Goal: Information Seeking & Learning: Learn about a topic

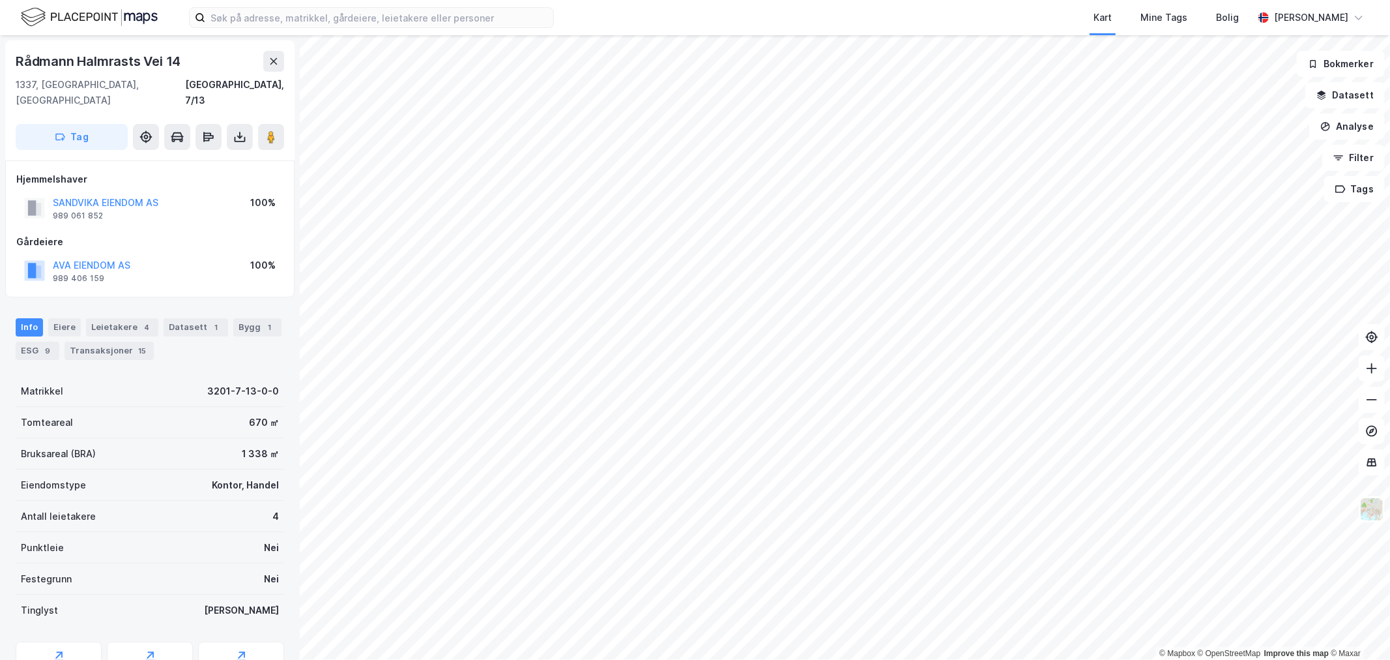
scroll to position [1, 0]
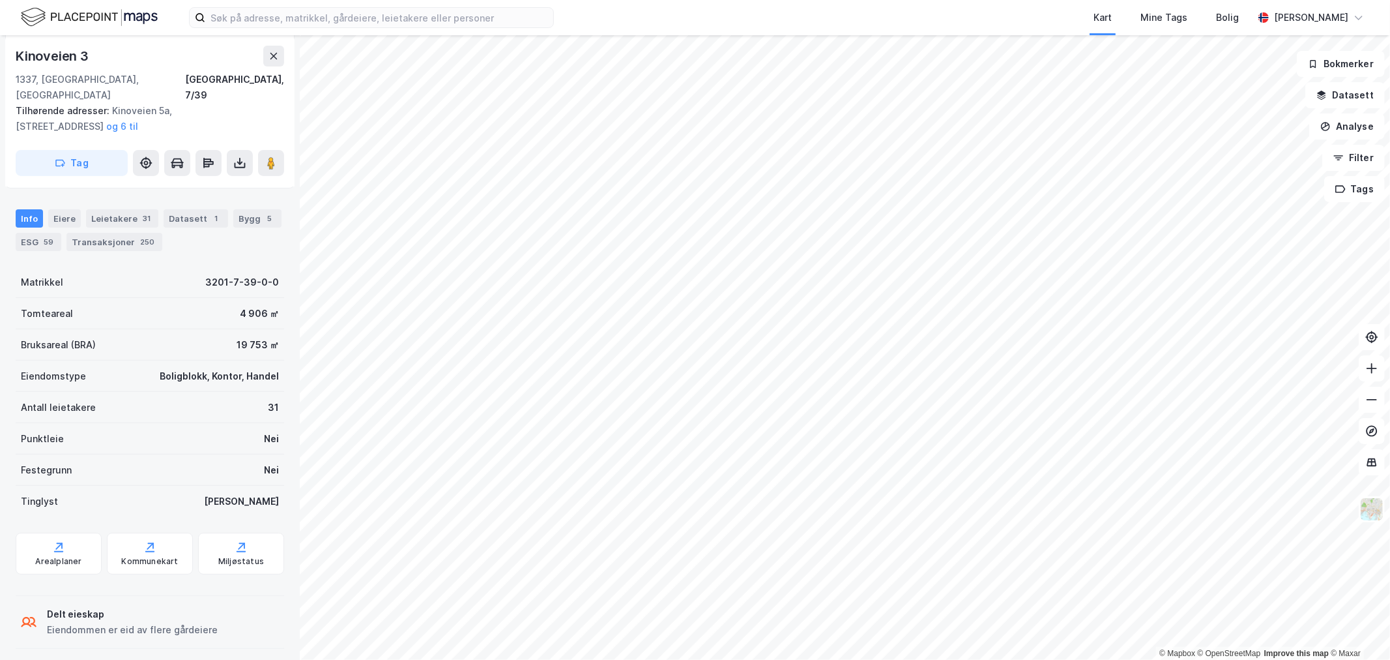
scroll to position [203, 0]
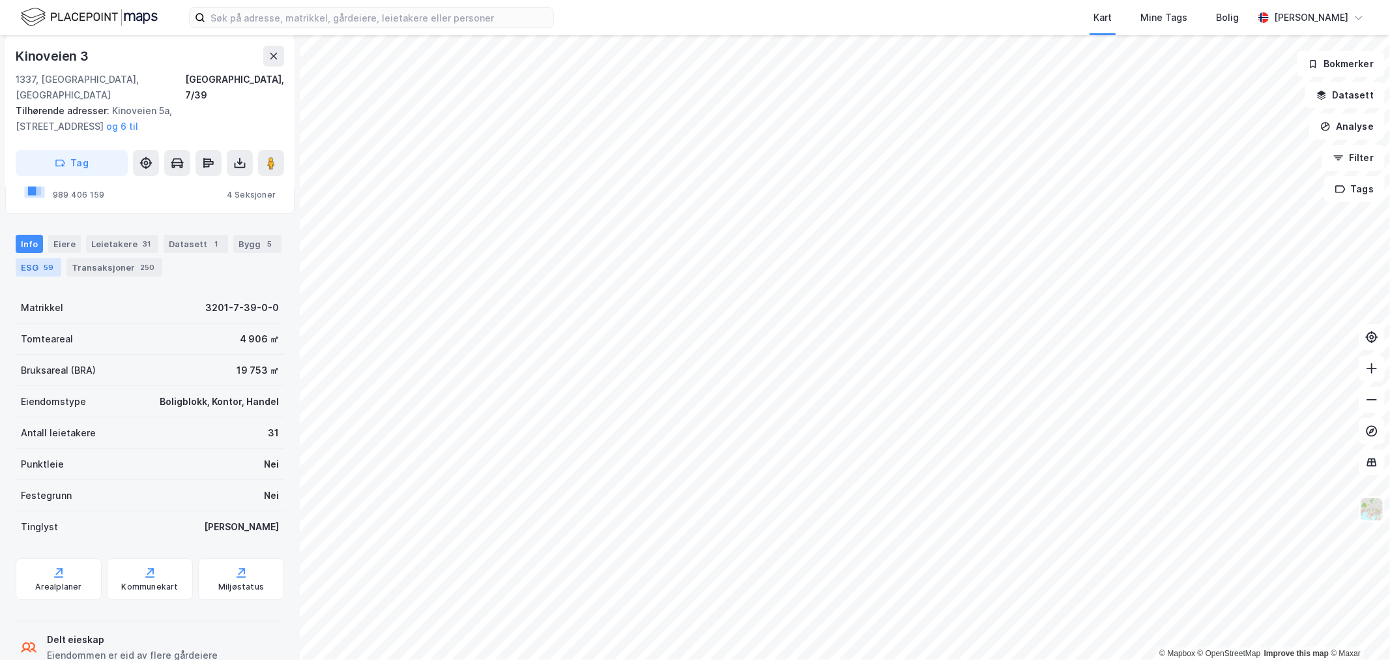
click at [48, 261] on div "59" at bounding box center [48, 267] width 15 height 13
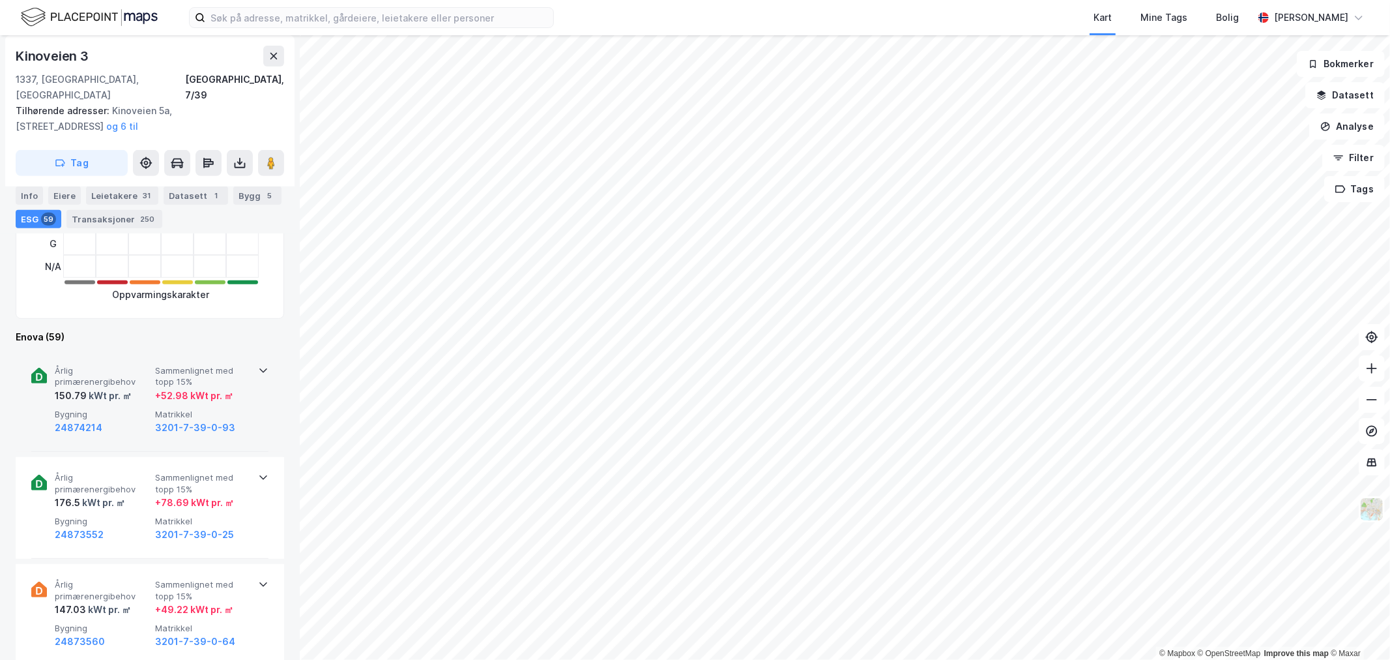
scroll to position [434, 0]
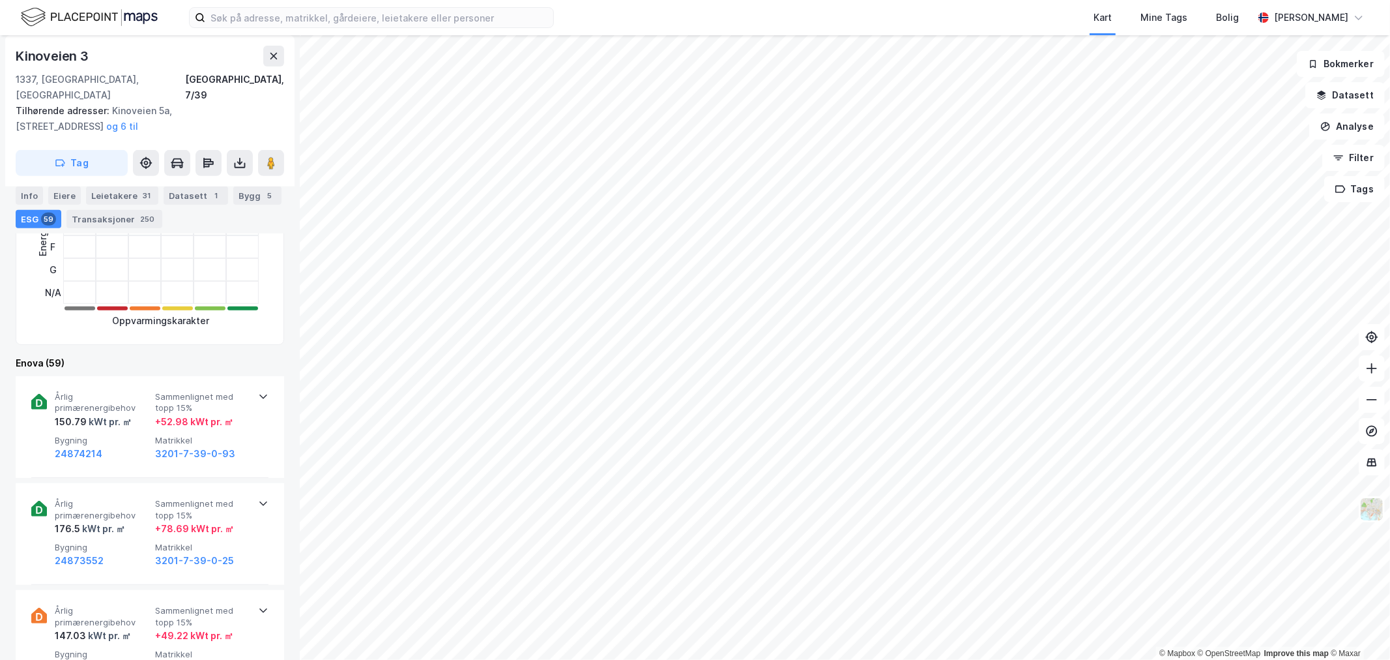
click at [0, 0] on button "og 6 til" at bounding box center [0, 0] width 0 height 0
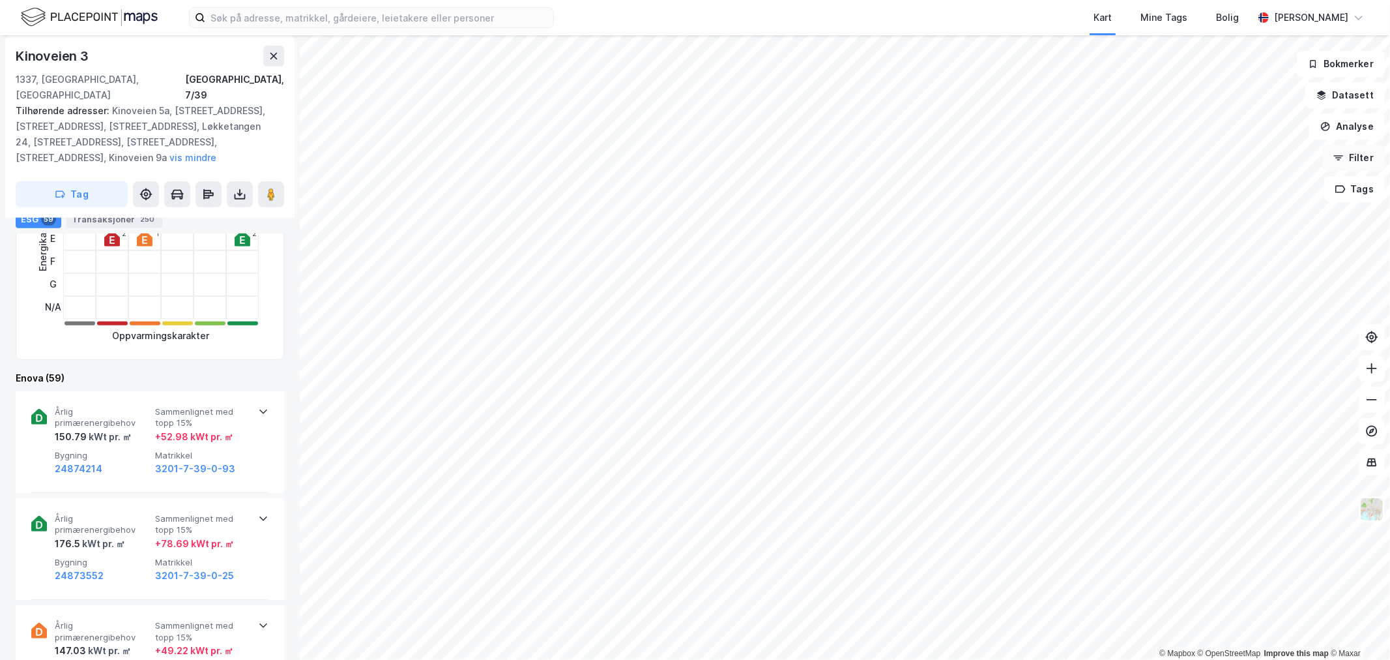
click at [1350, 145] on button "Filter" at bounding box center [1353, 158] width 63 height 26
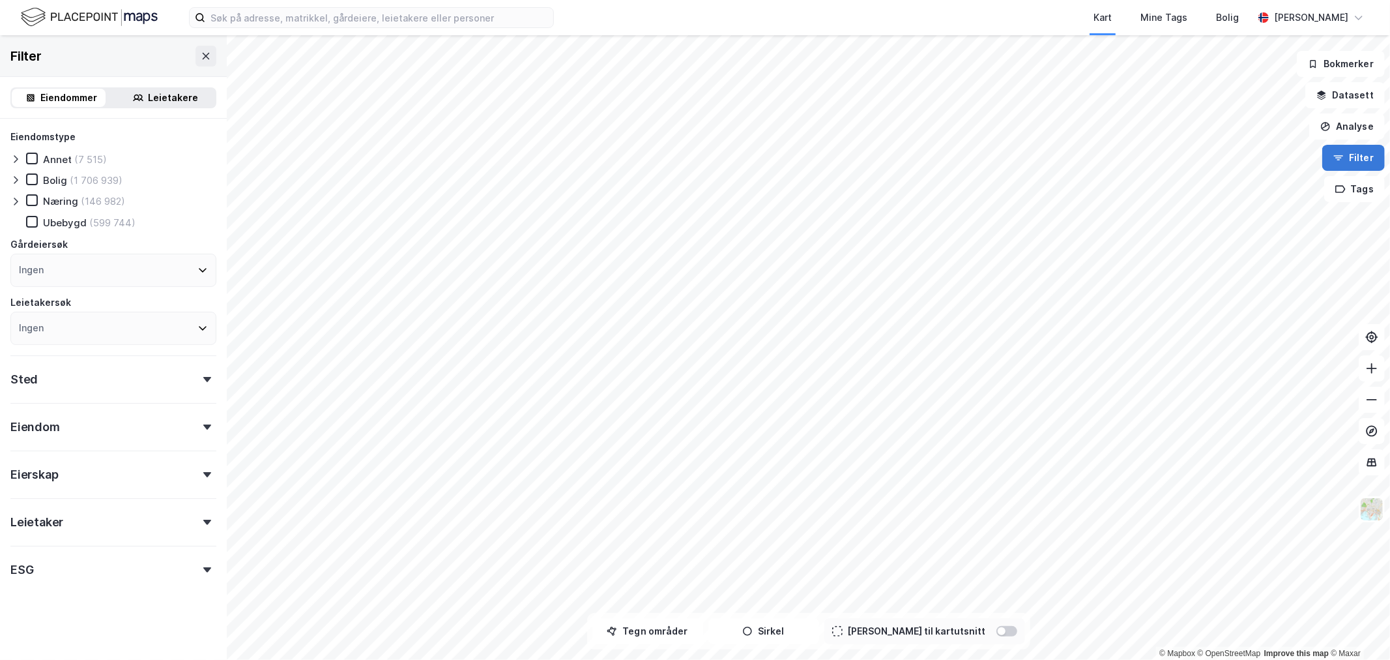
click at [1347, 157] on button "Filter" at bounding box center [1353, 158] width 63 height 26
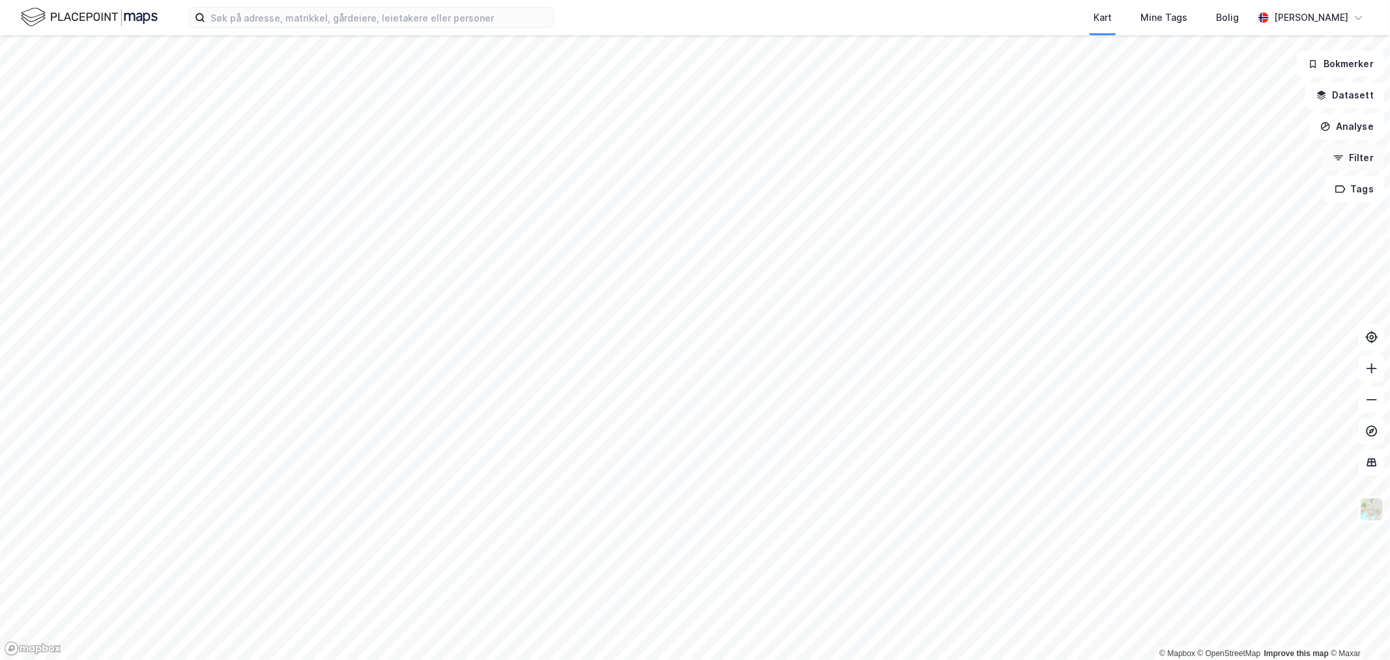
click at [1348, 152] on button "Filter" at bounding box center [1353, 158] width 63 height 26
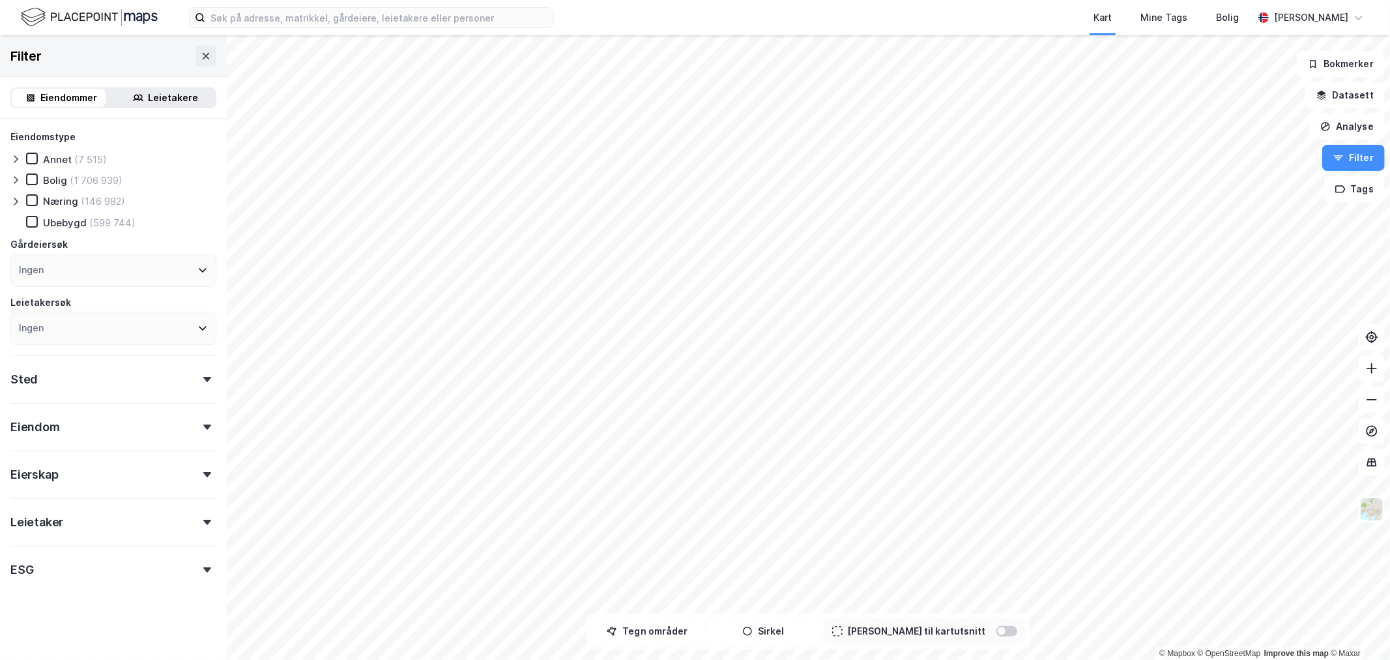
click at [83, 477] on div "Eierskap" at bounding box center [113, 468] width 206 height 37
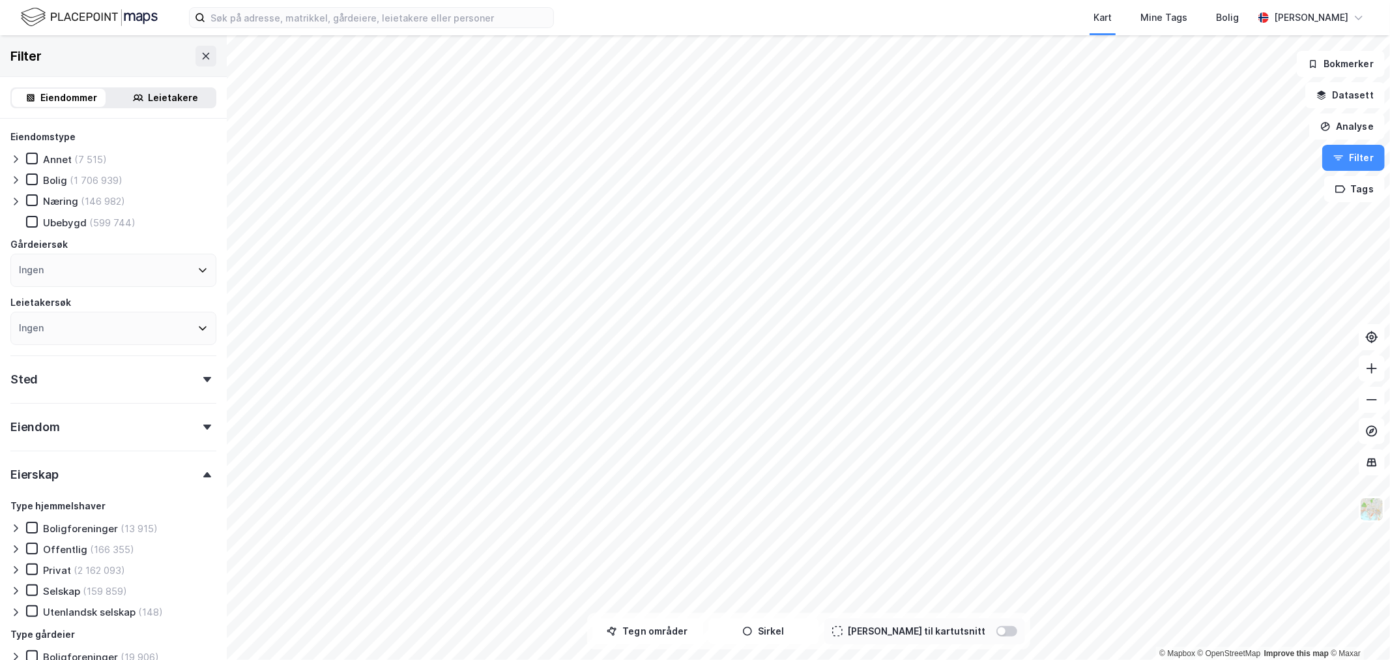
click at [85, 465] on div "Eierskap" at bounding box center [113, 468] width 206 height 37
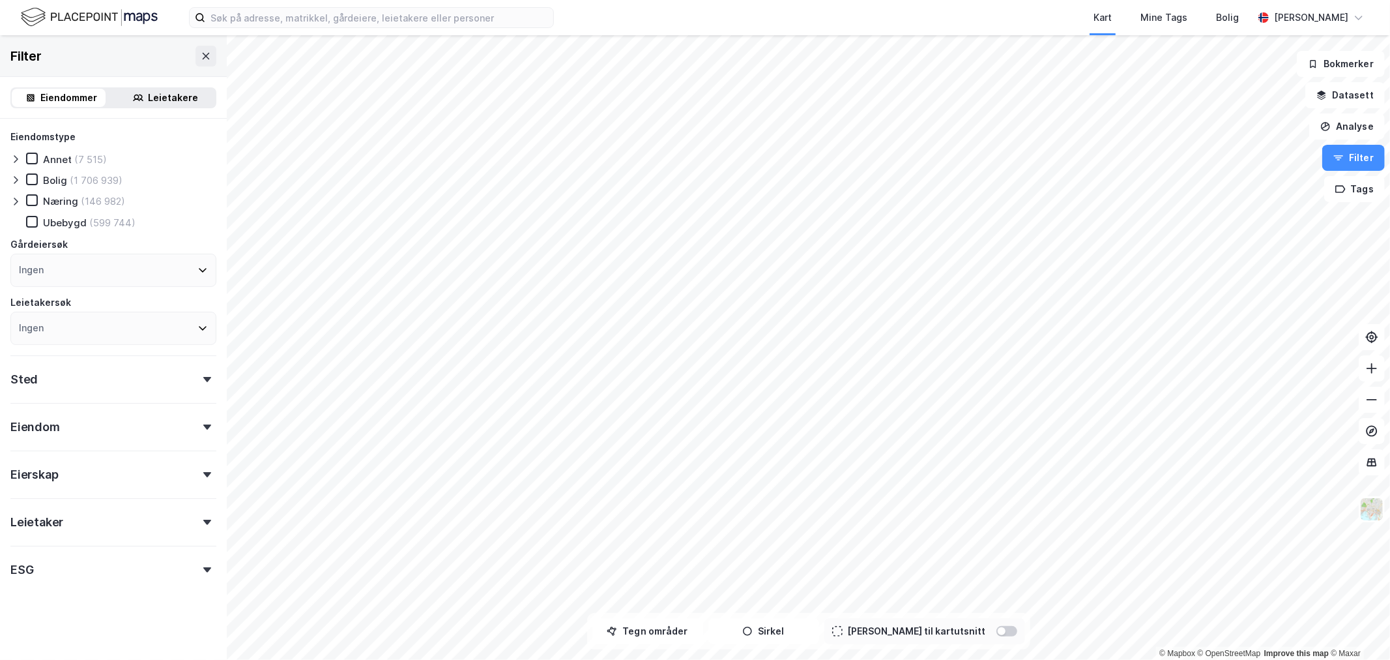
click at [90, 427] on div "Eiendom" at bounding box center [113, 421] width 206 height 37
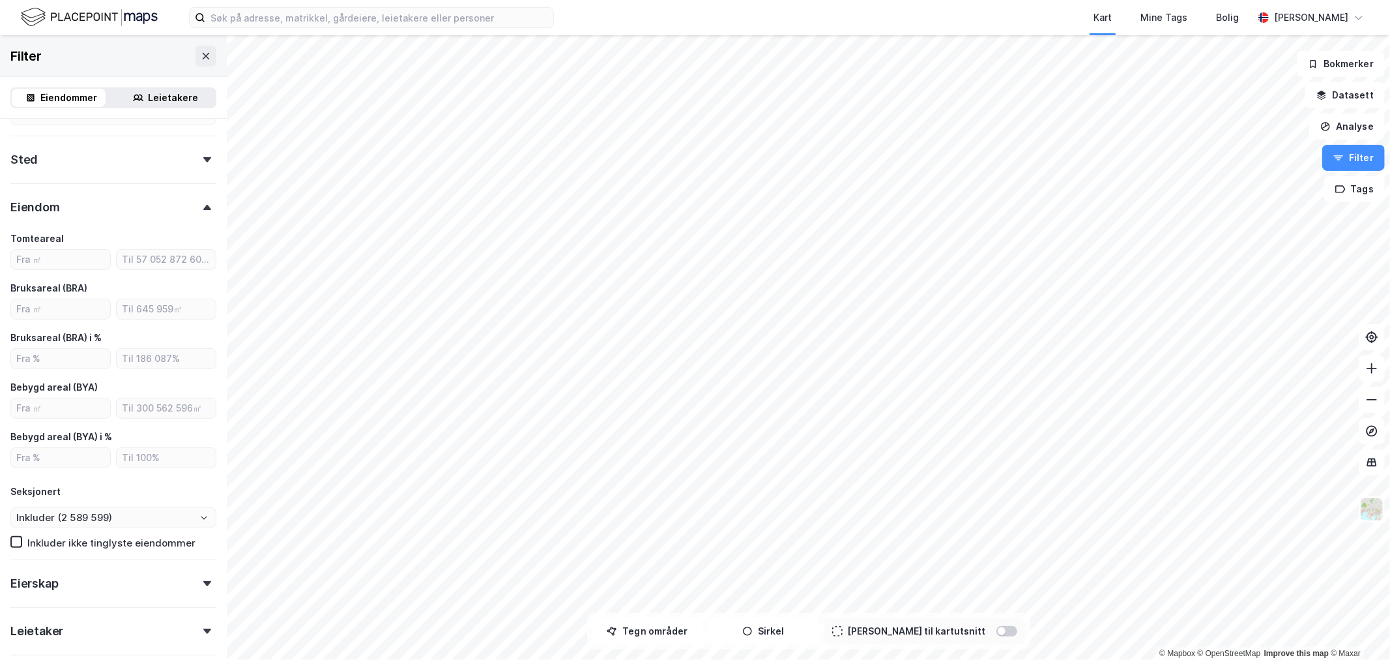
scroll to position [145, 0]
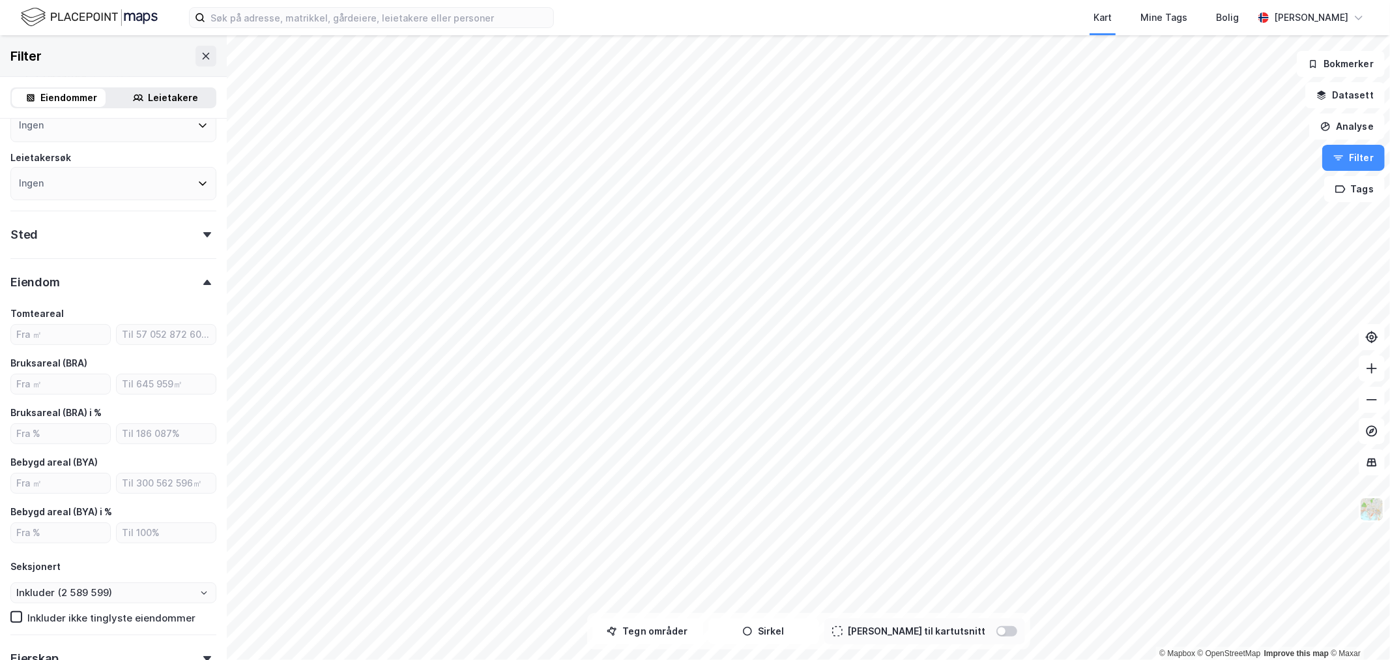
click at [94, 280] on div "Eiendom" at bounding box center [113, 276] width 206 height 37
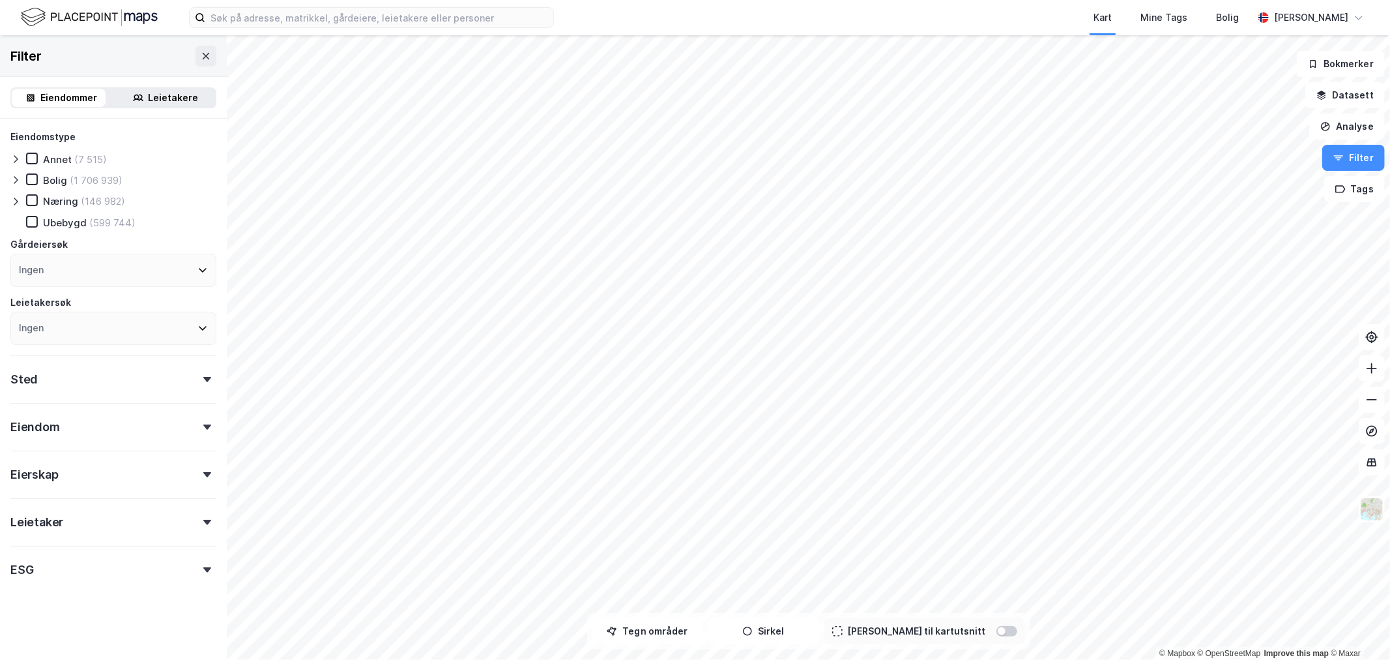
scroll to position [0, 0]
click at [88, 270] on div "Ingen" at bounding box center [113, 270] width 206 height 33
type input "s"
type input "victoriagår"
click at [27, 361] on icon at bounding box center [26, 364] width 9 height 9
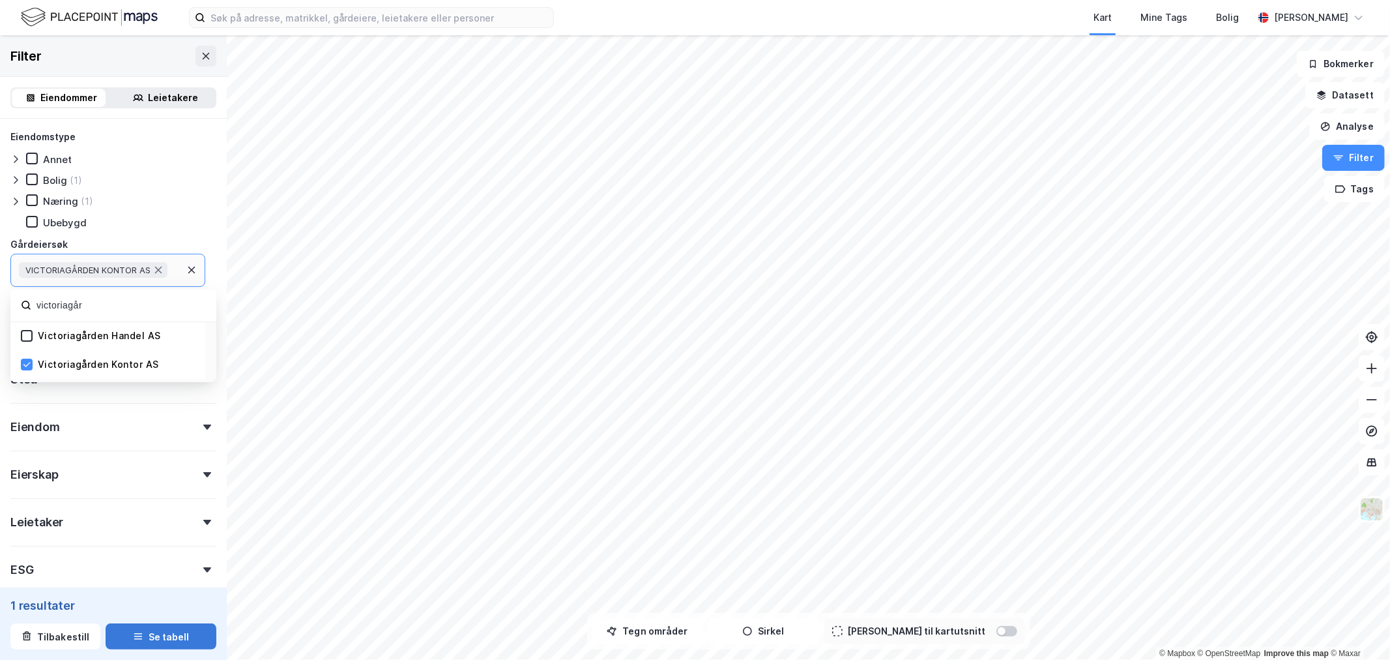
click at [137, 630] on button "Se tabell" at bounding box center [161, 636] width 111 height 26
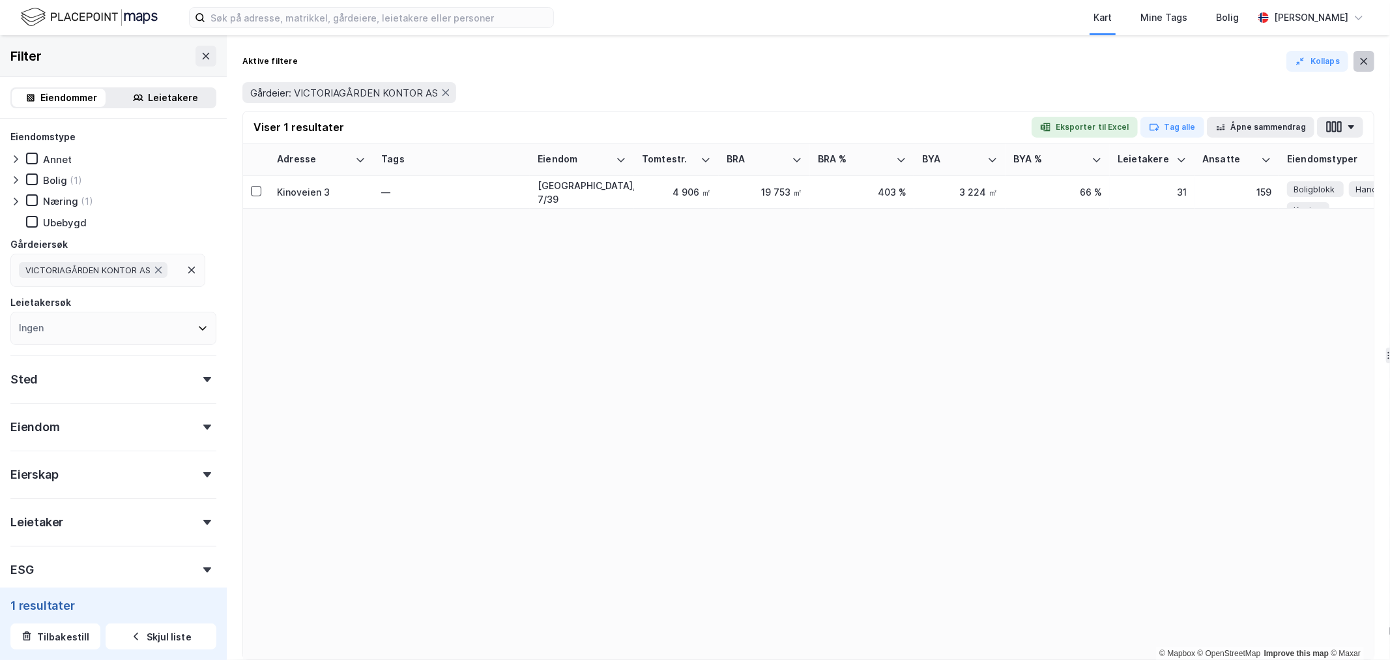
click at [1357, 51] on button at bounding box center [1364, 61] width 21 height 21
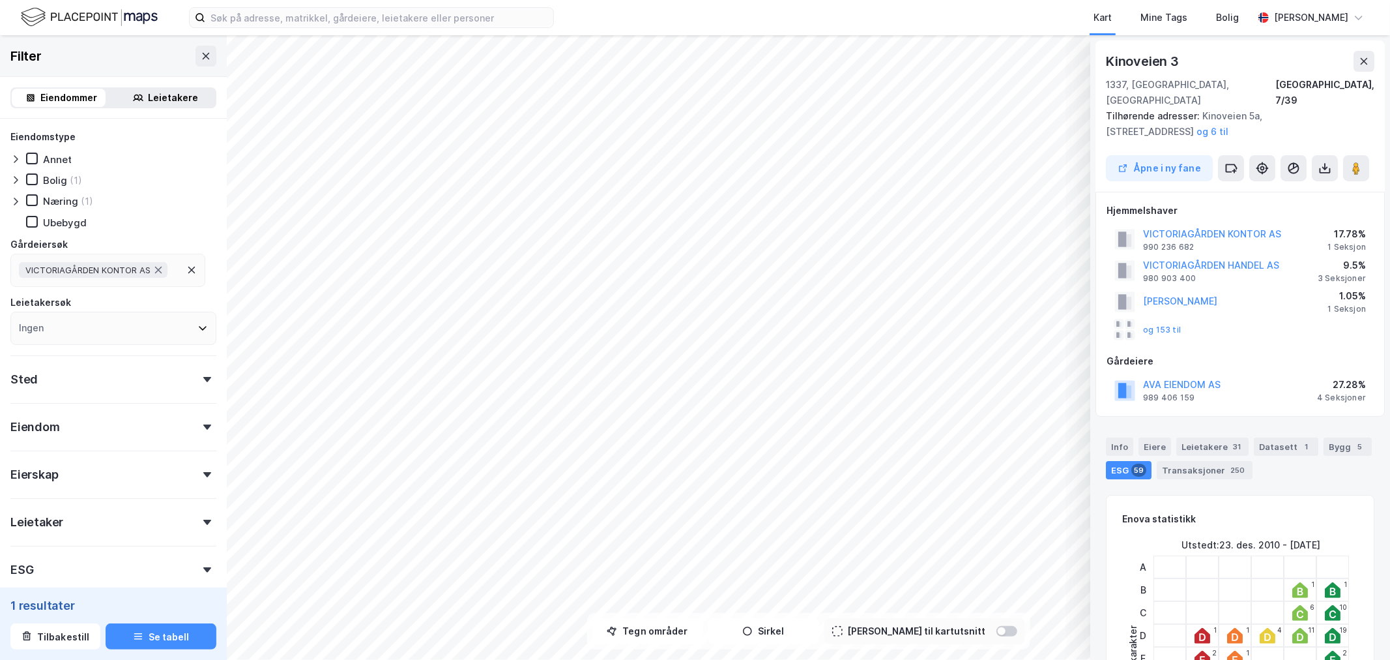
click at [1328, 273] on div "3 Seksjoner" at bounding box center [1342, 278] width 48 height 10
click at [0, 0] on button "VICTORIAGÅRDEN HANDEL AS" at bounding box center [0, 0] width 0 height 0
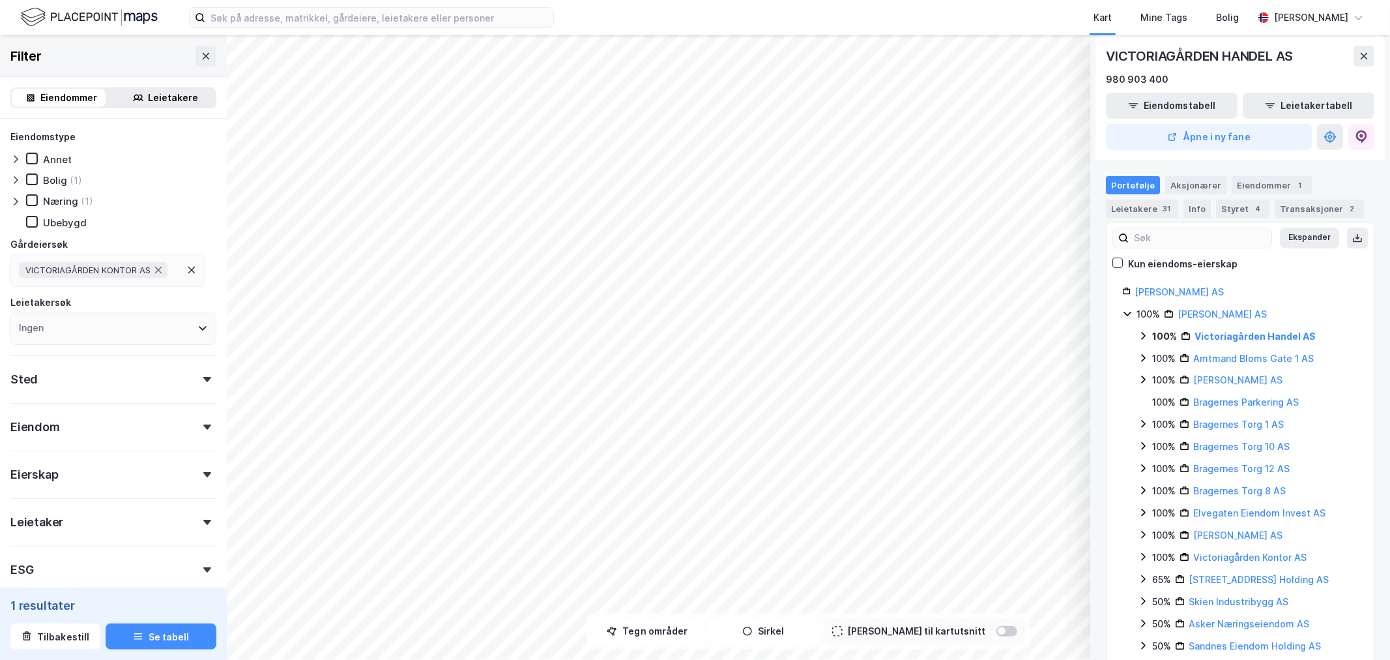
scroll to position [86, 0]
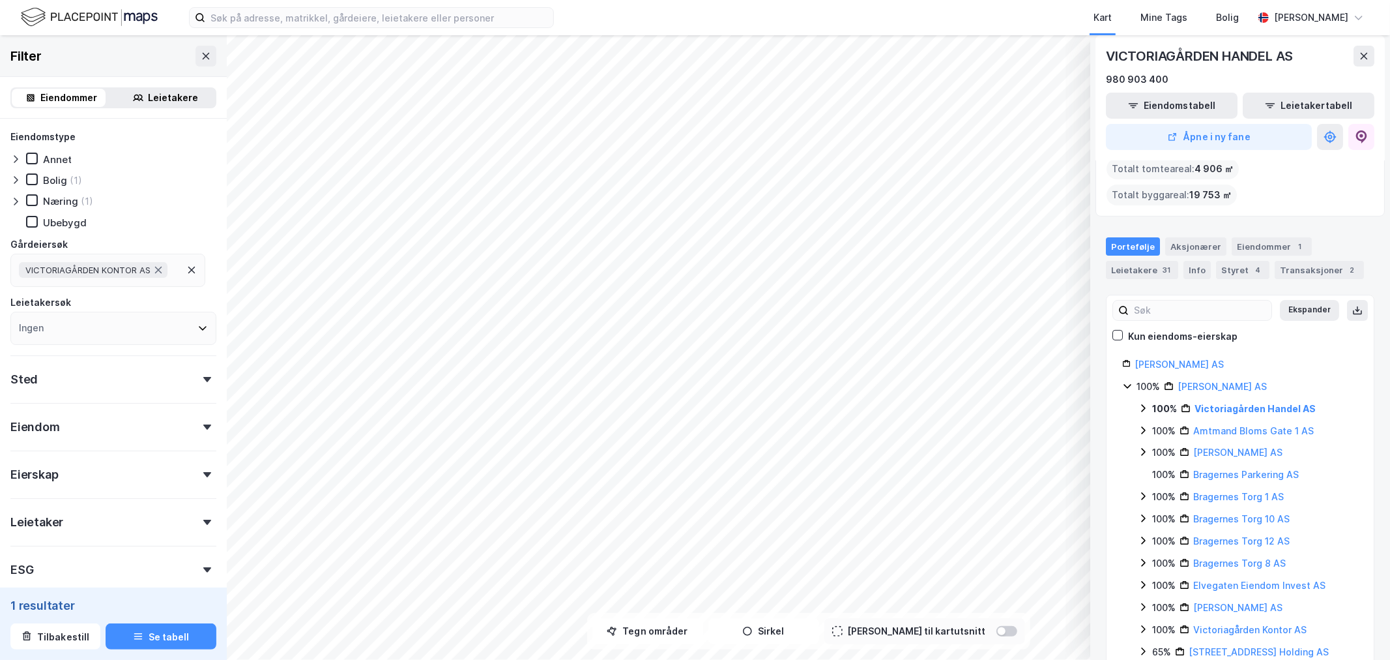
click at [1144, 404] on icon at bounding box center [1143, 408] width 5 height 8
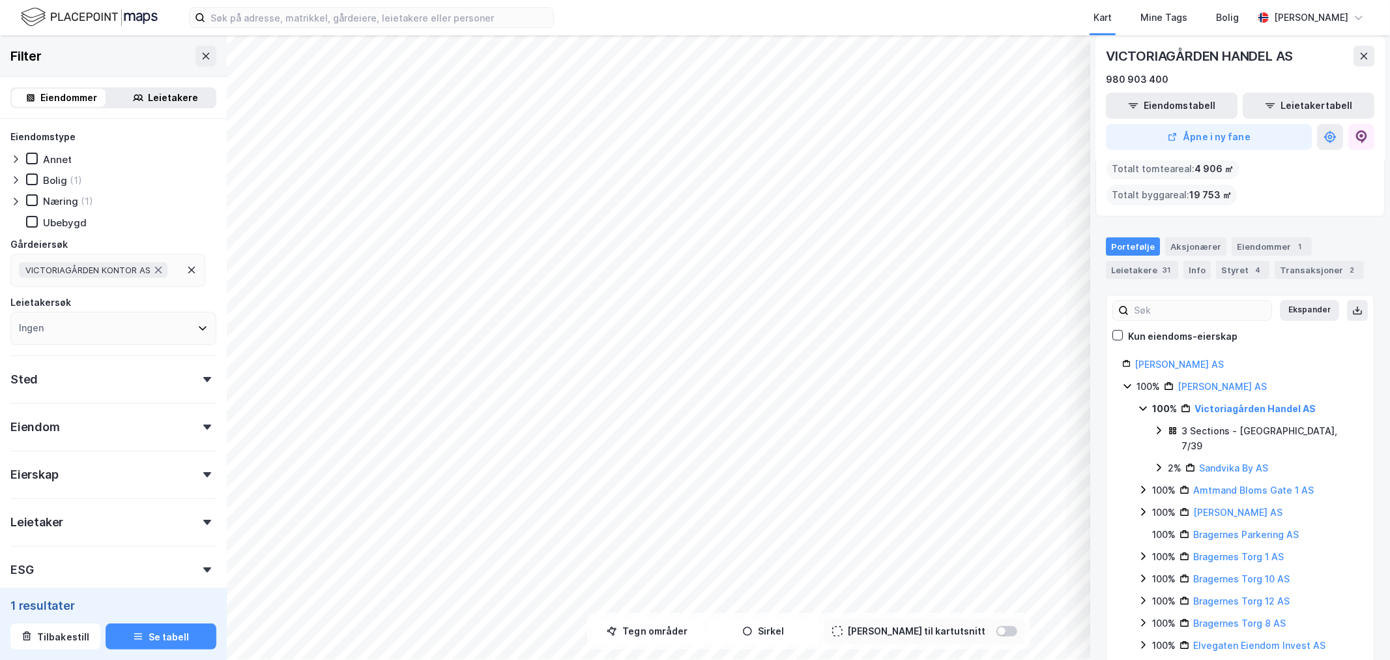
click at [1155, 425] on icon at bounding box center [1159, 430] width 10 height 10
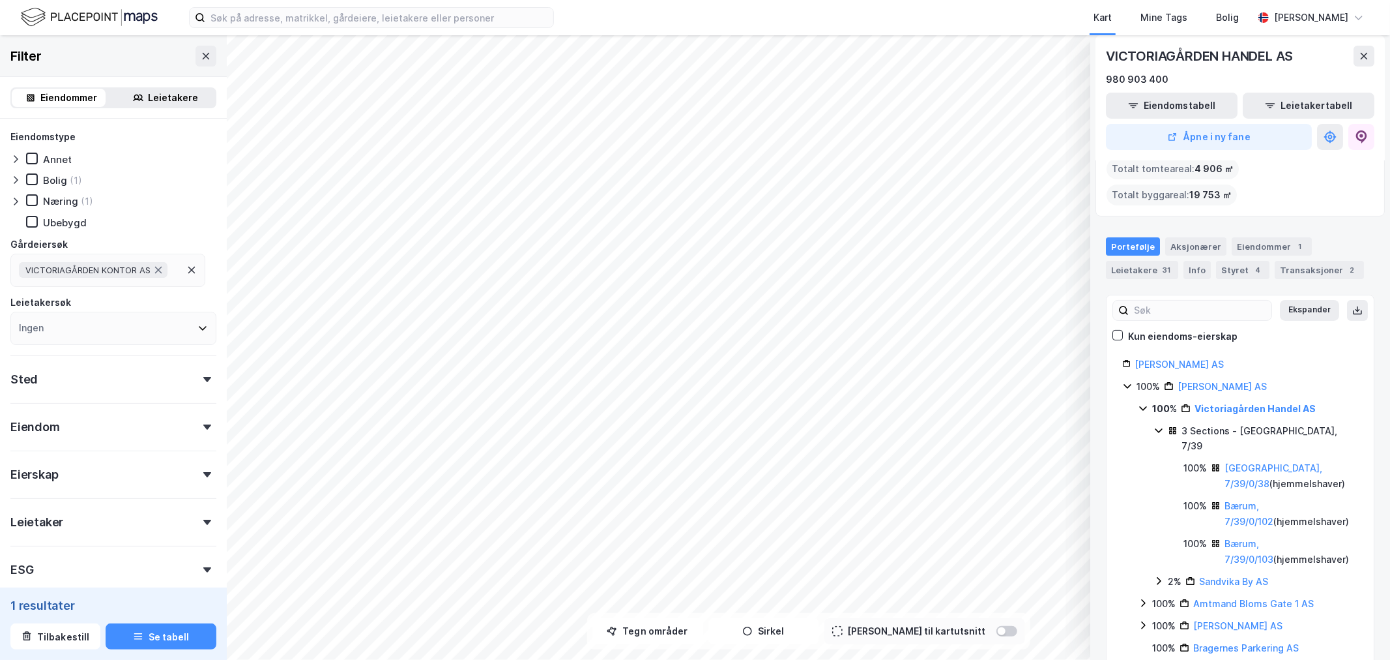
drag, startPoint x: 160, startPoint y: 266, endPoint x: 156, endPoint y: 272, distance: 6.7
click at [160, 267] on icon at bounding box center [158, 270] width 7 height 7
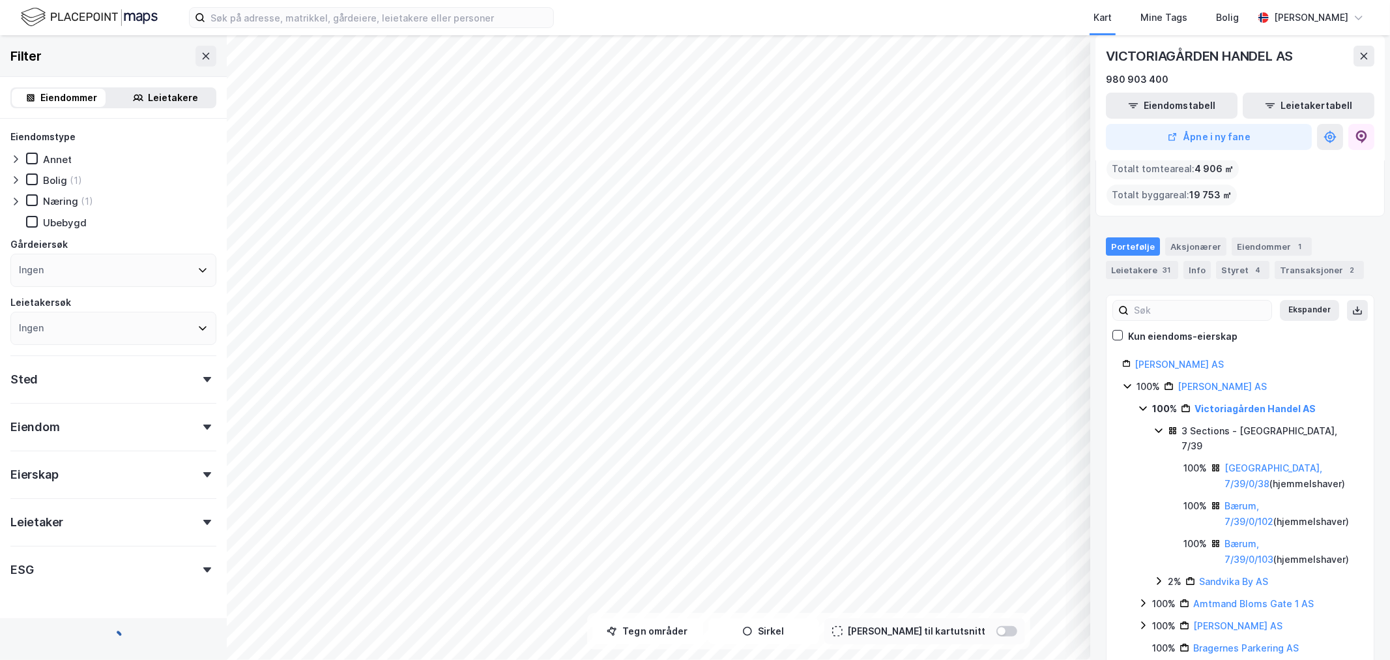
click at [197, 269] on icon at bounding box center [202, 270] width 10 height 10
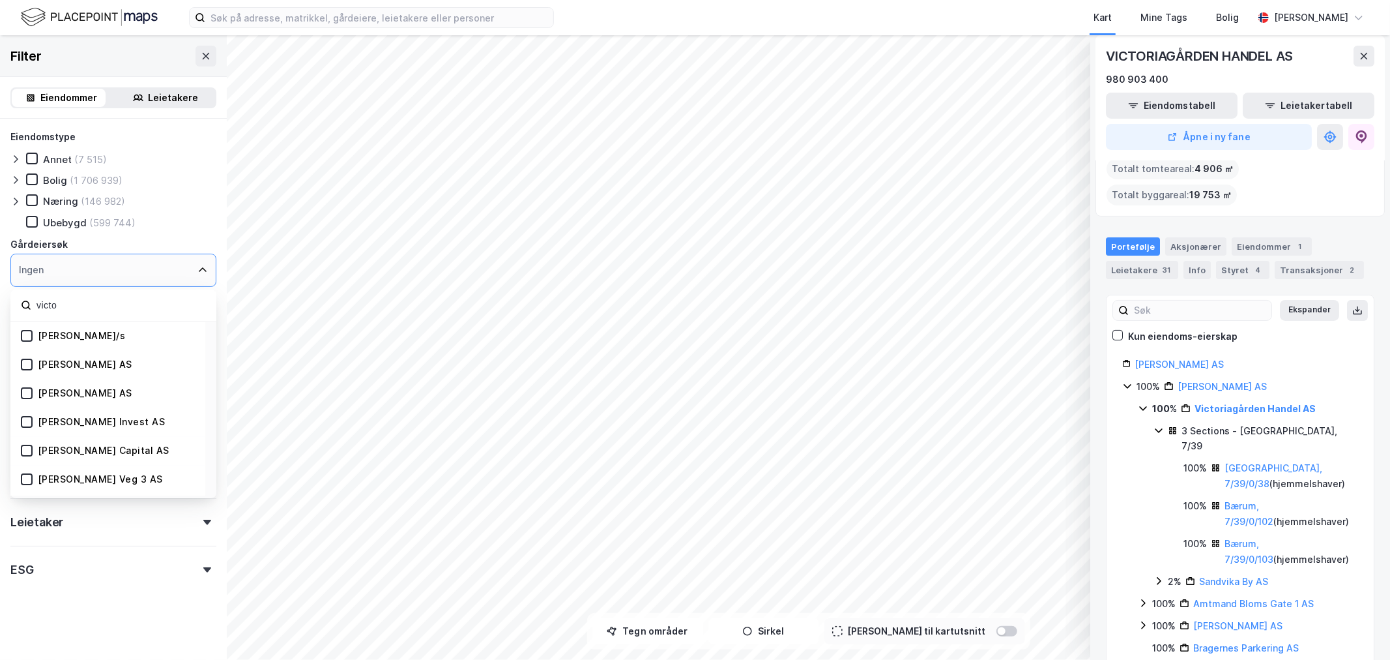
type input "victo"
click at [1144, 406] on icon at bounding box center [1143, 408] width 8 height 5
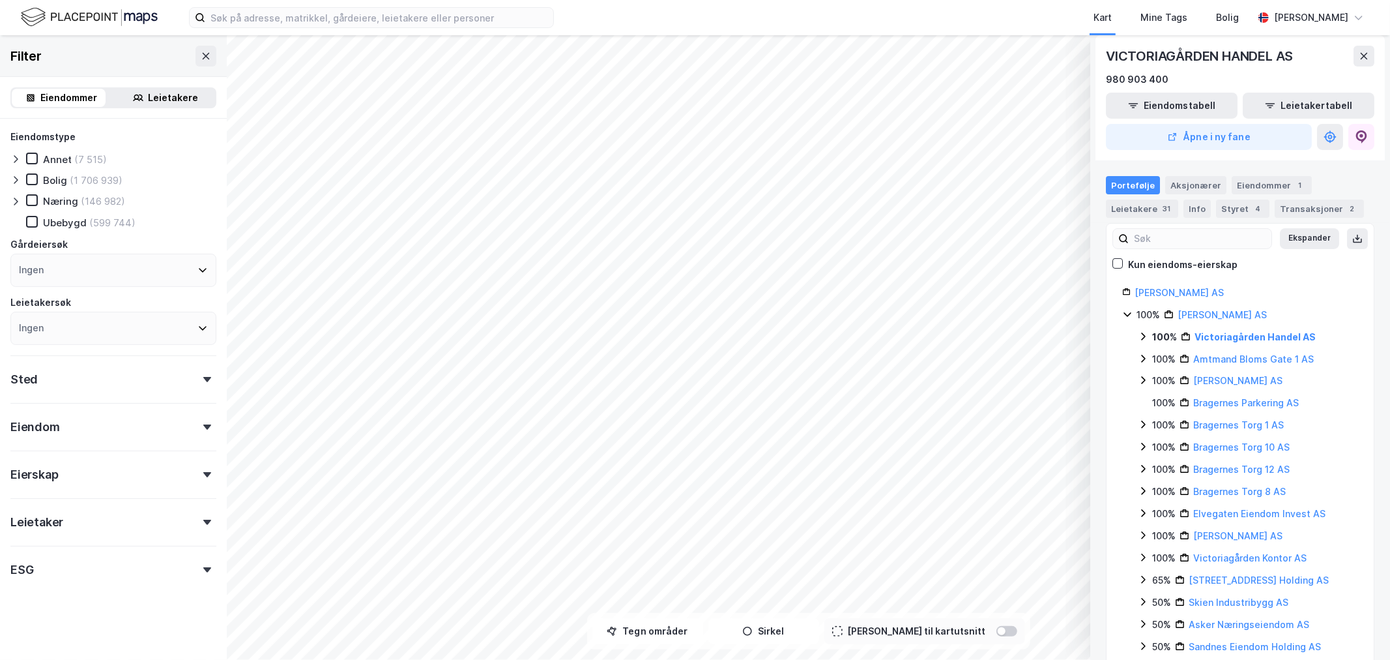
scroll to position [158, 0]
click at [1144, 553] on icon at bounding box center [1143, 557] width 5 height 8
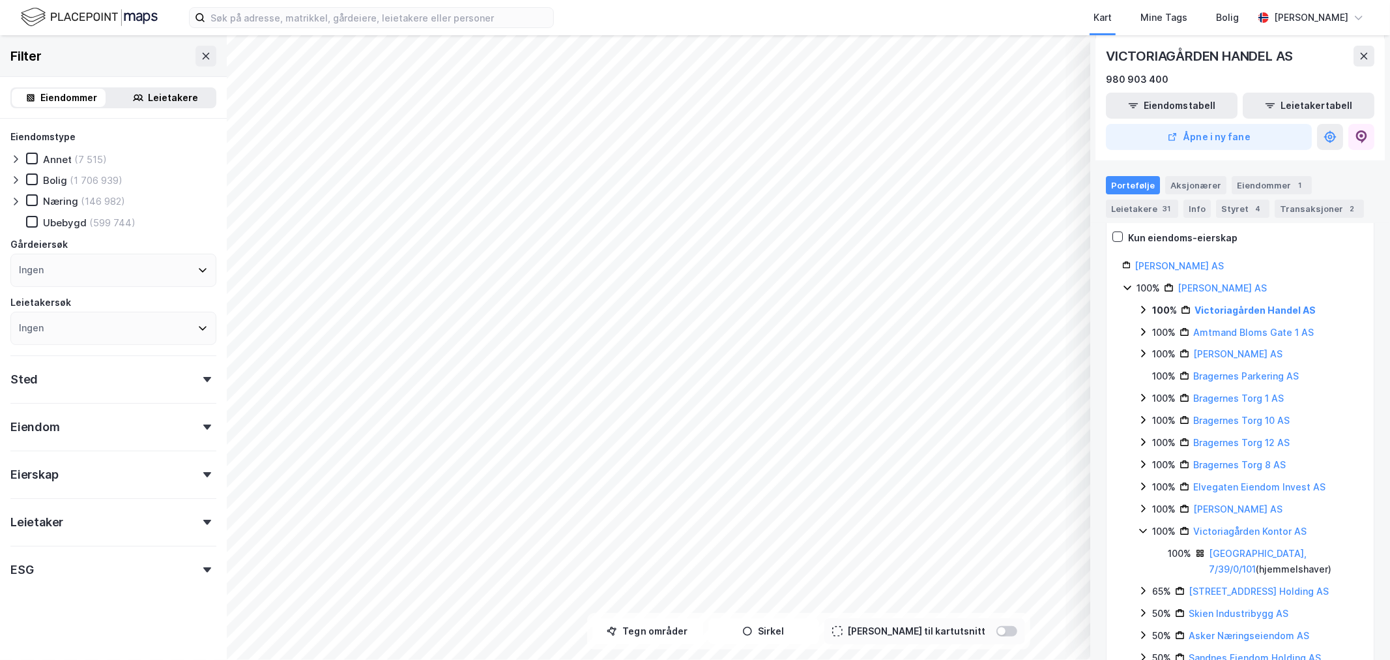
scroll to position [196, 0]
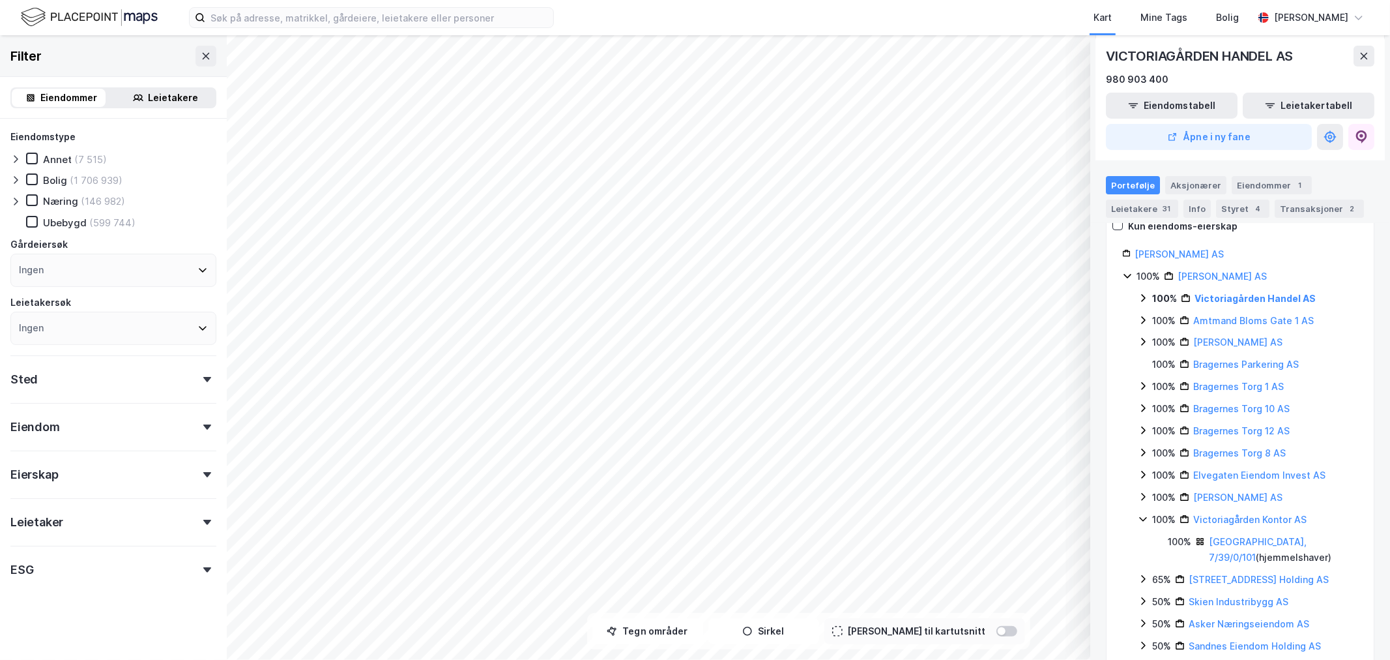
click at [1290, 68] on div "VICTORIAGÅRDEN HANDEL AS 980 903 400" at bounding box center [1240, 67] width 269 height 42
click at [1147, 293] on icon at bounding box center [1143, 298] width 10 height 10
